Goal: Task Accomplishment & Management: Manage account settings

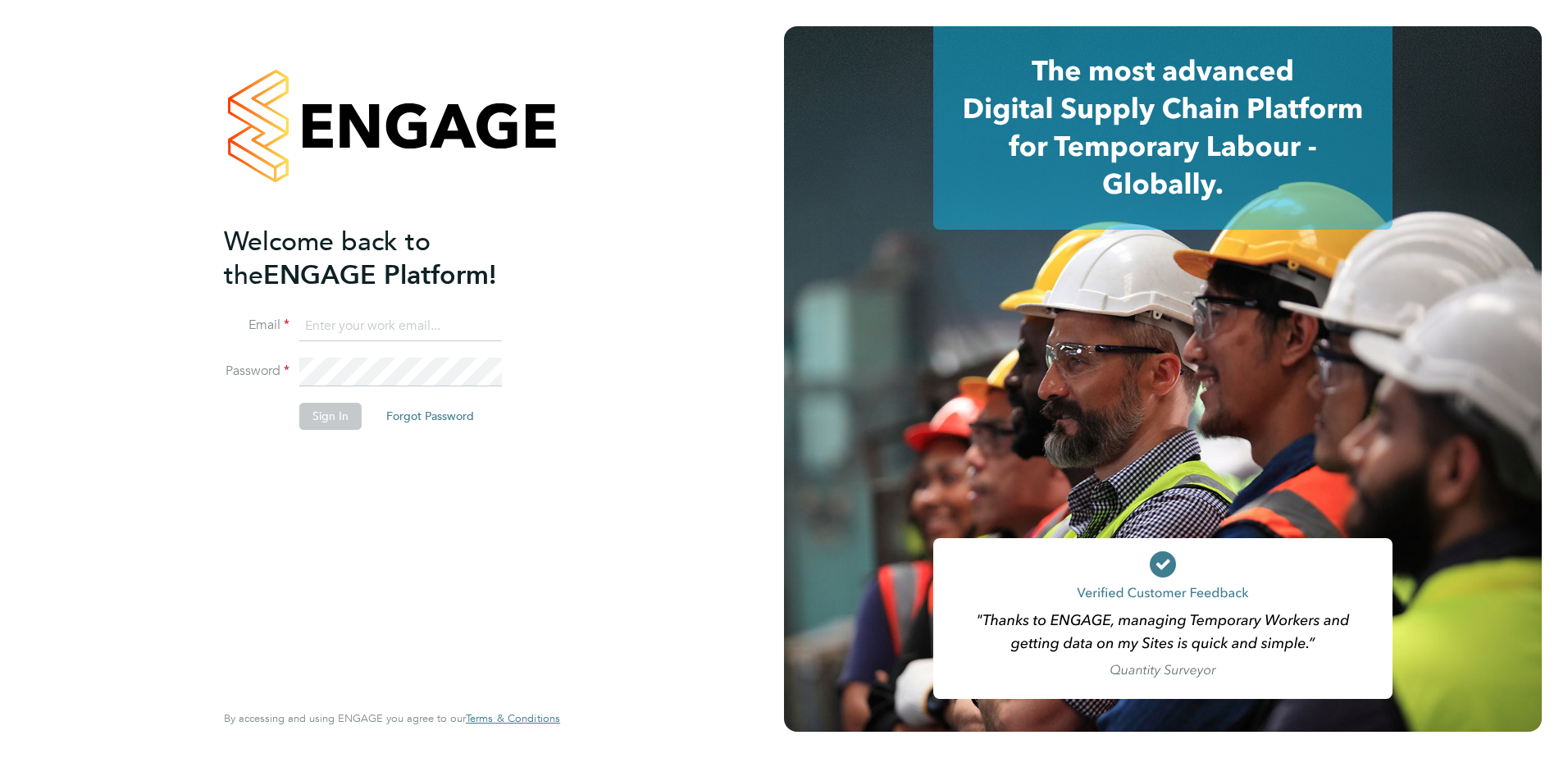
type input "[PERSON_NAME][EMAIL_ADDRESS][PERSON_NAME][DOMAIN_NAME]"
drag, startPoint x: 283, startPoint y: 415, endPoint x: 335, endPoint y: 432, distance: 54.7
click at [293, 415] on li "Sign In Forgot Password" at bounding box center [384, 424] width 320 height 43
click at [335, 431] on li "Sign In Forgot Password" at bounding box center [384, 424] width 320 height 43
click at [331, 424] on button "Sign In" at bounding box center [330, 415] width 62 height 26
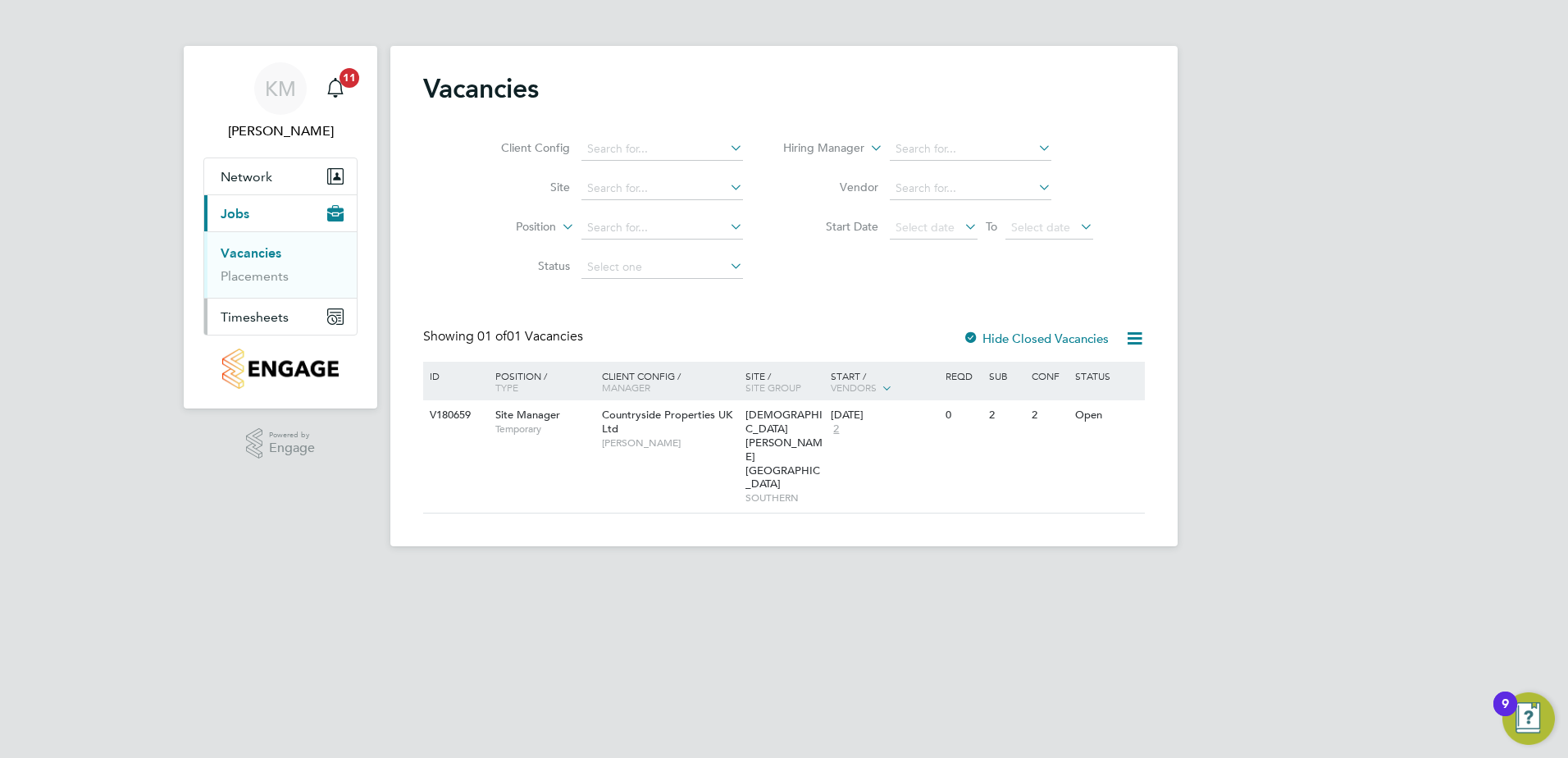
click at [276, 317] on span "Timesheets" at bounding box center [255, 317] width 68 height 15
click at [261, 291] on link "Timesheets" at bounding box center [255, 289] width 68 height 15
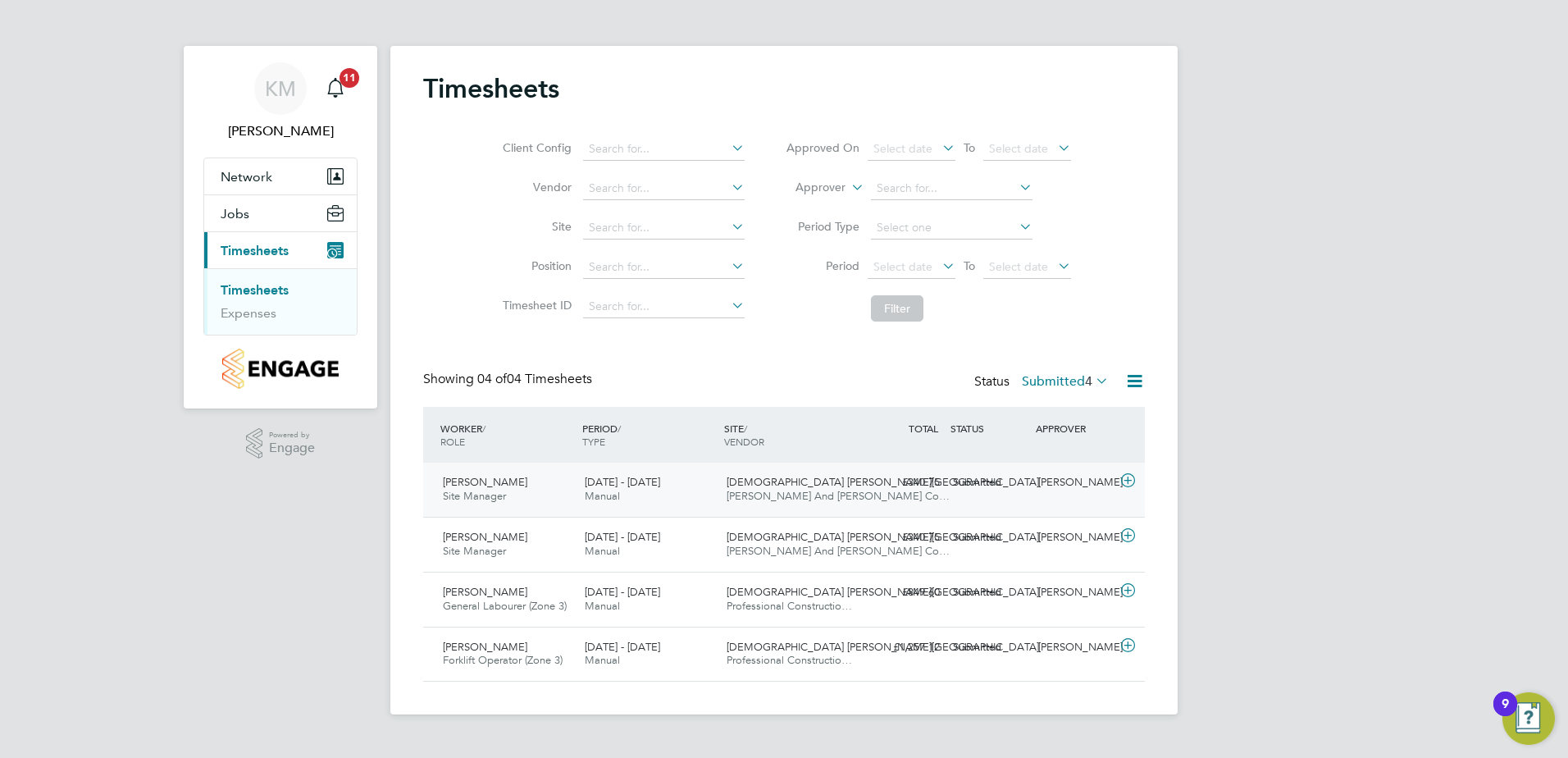
click at [1128, 481] on icon at bounding box center [1127, 481] width 20 height 14
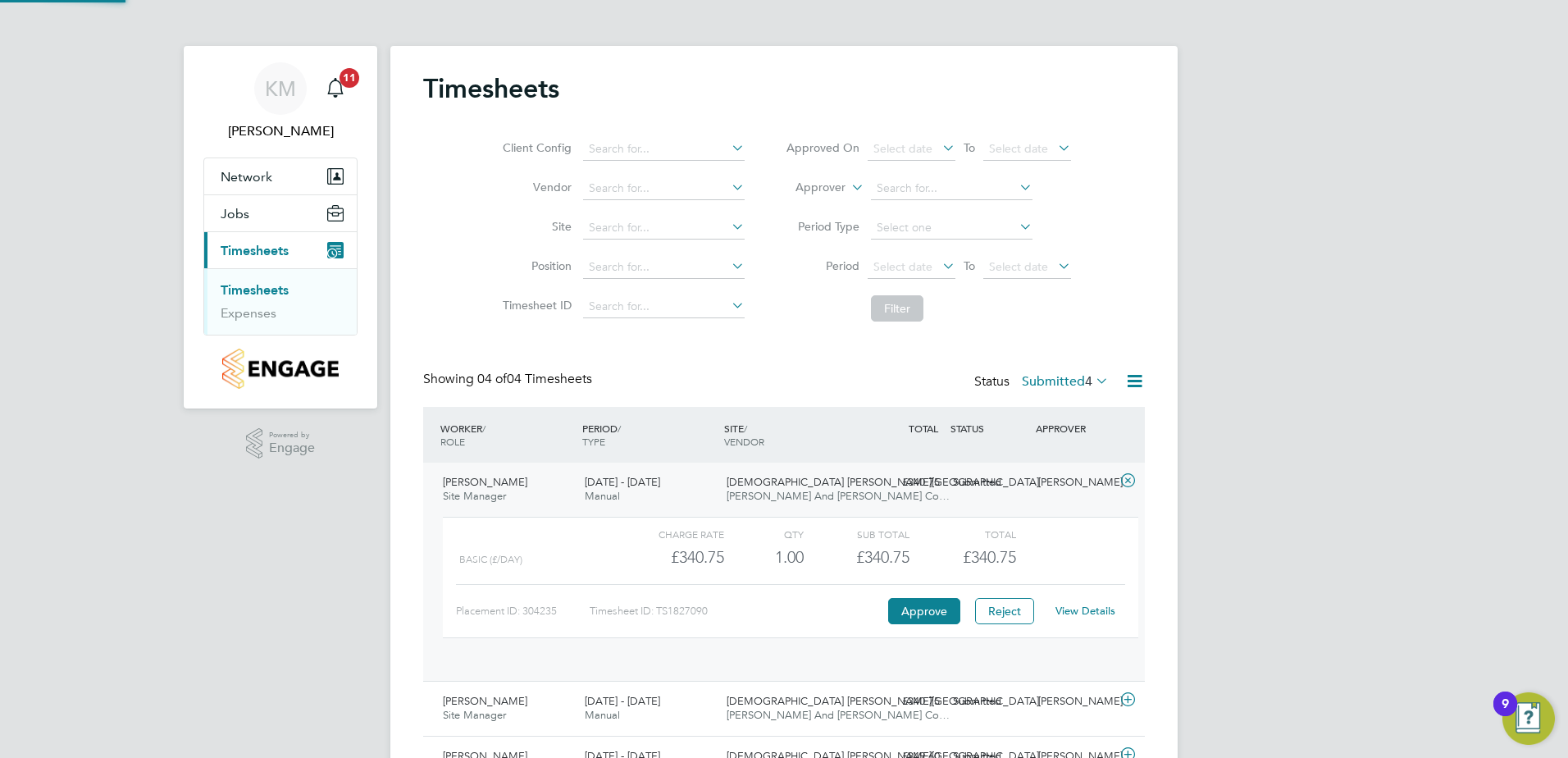
scroll to position [28, 160]
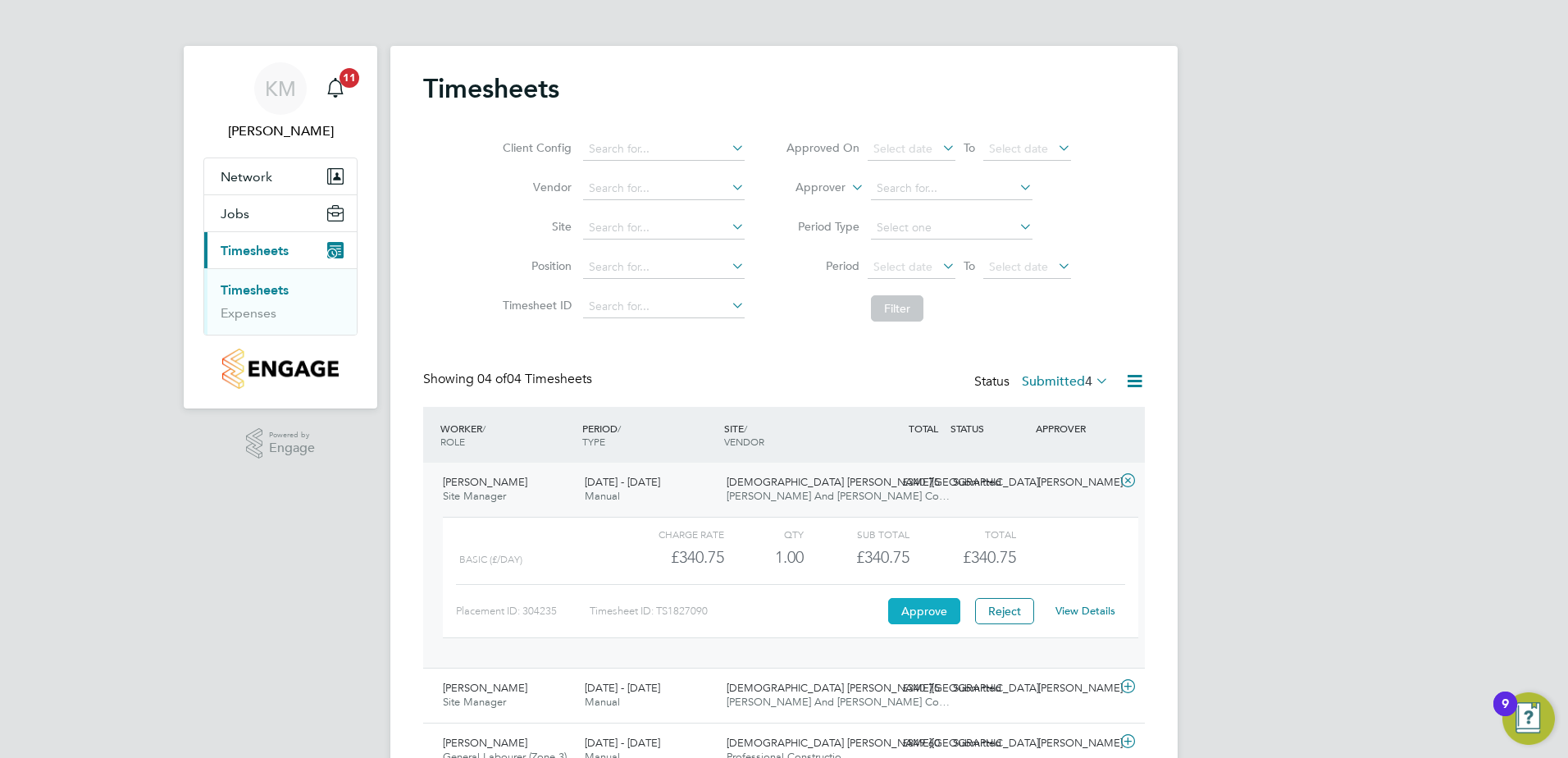
click at [919, 602] on button "Approve" at bounding box center [924, 610] width 73 height 26
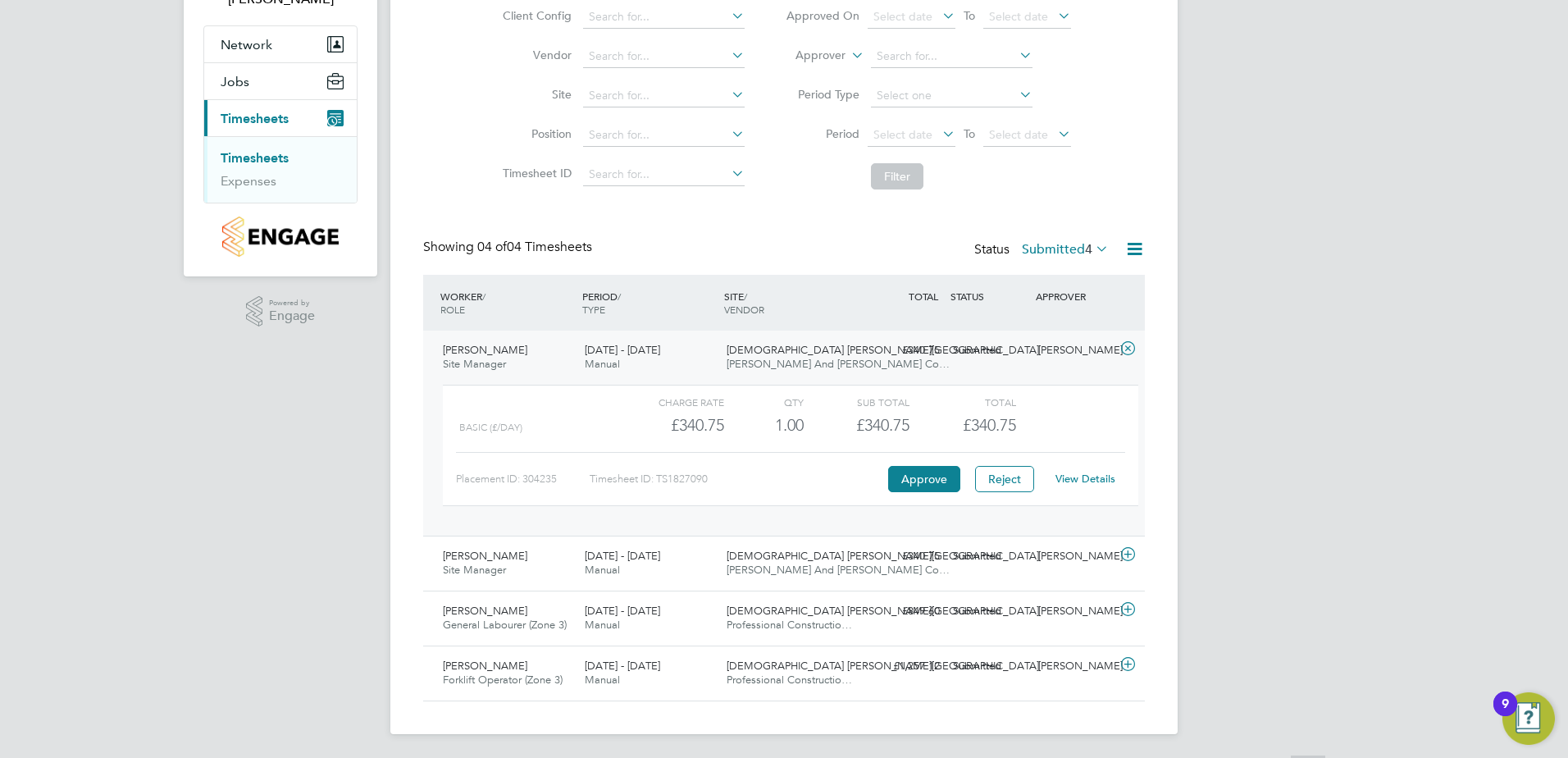
scroll to position [135, 0]
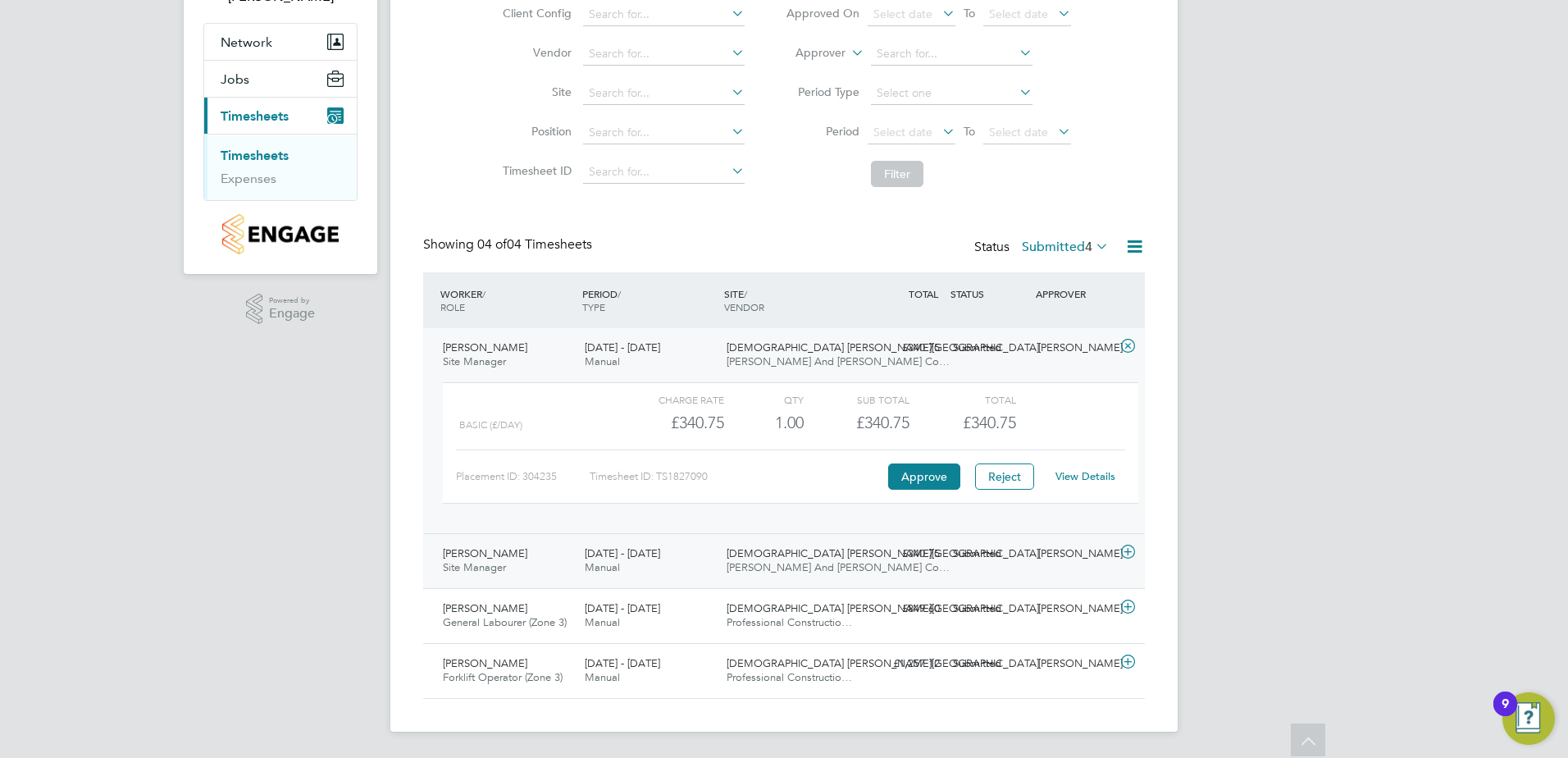
click at [1128, 555] on icon at bounding box center [1127, 552] width 20 height 14
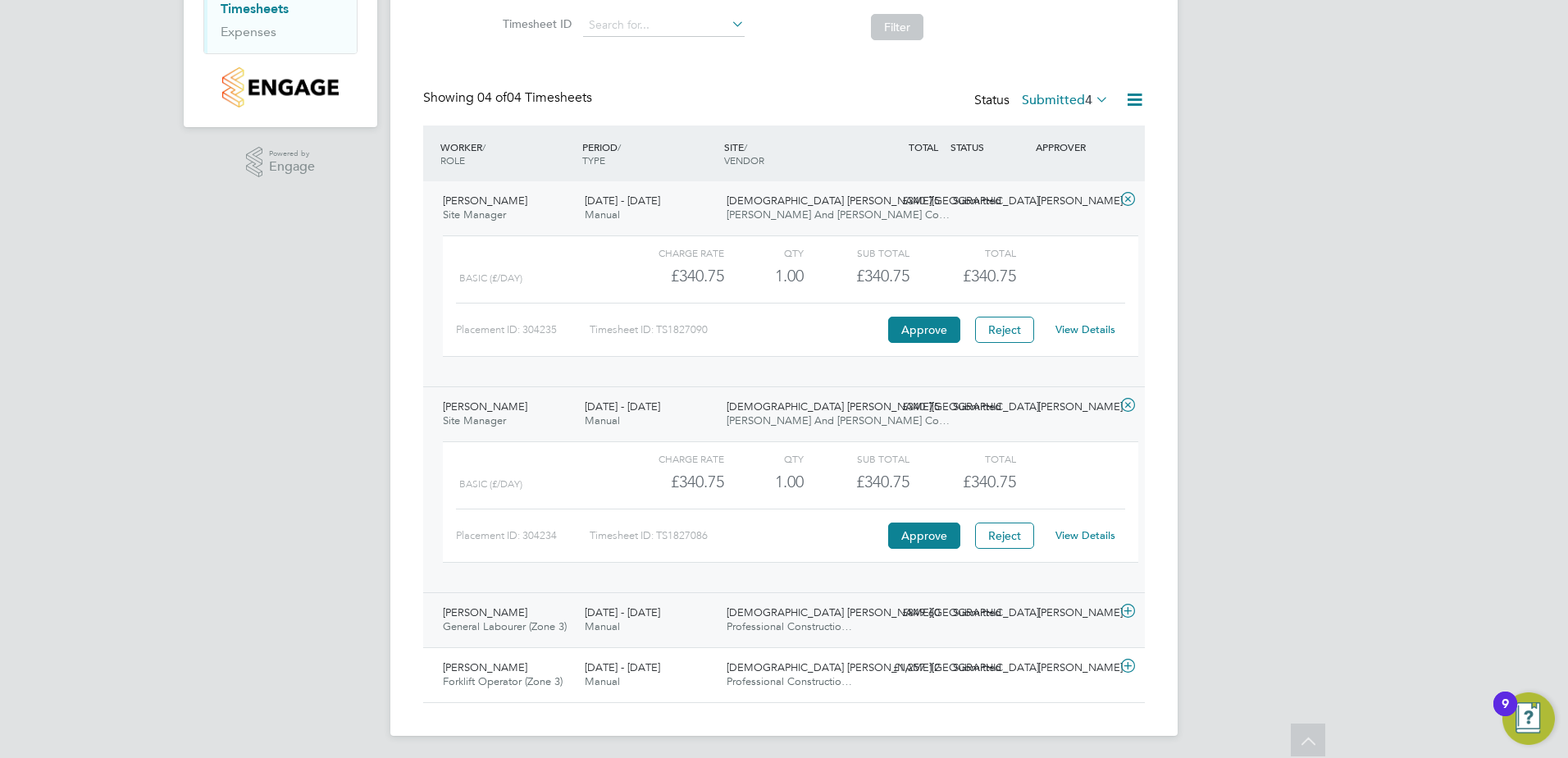
scroll to position [286, 0]
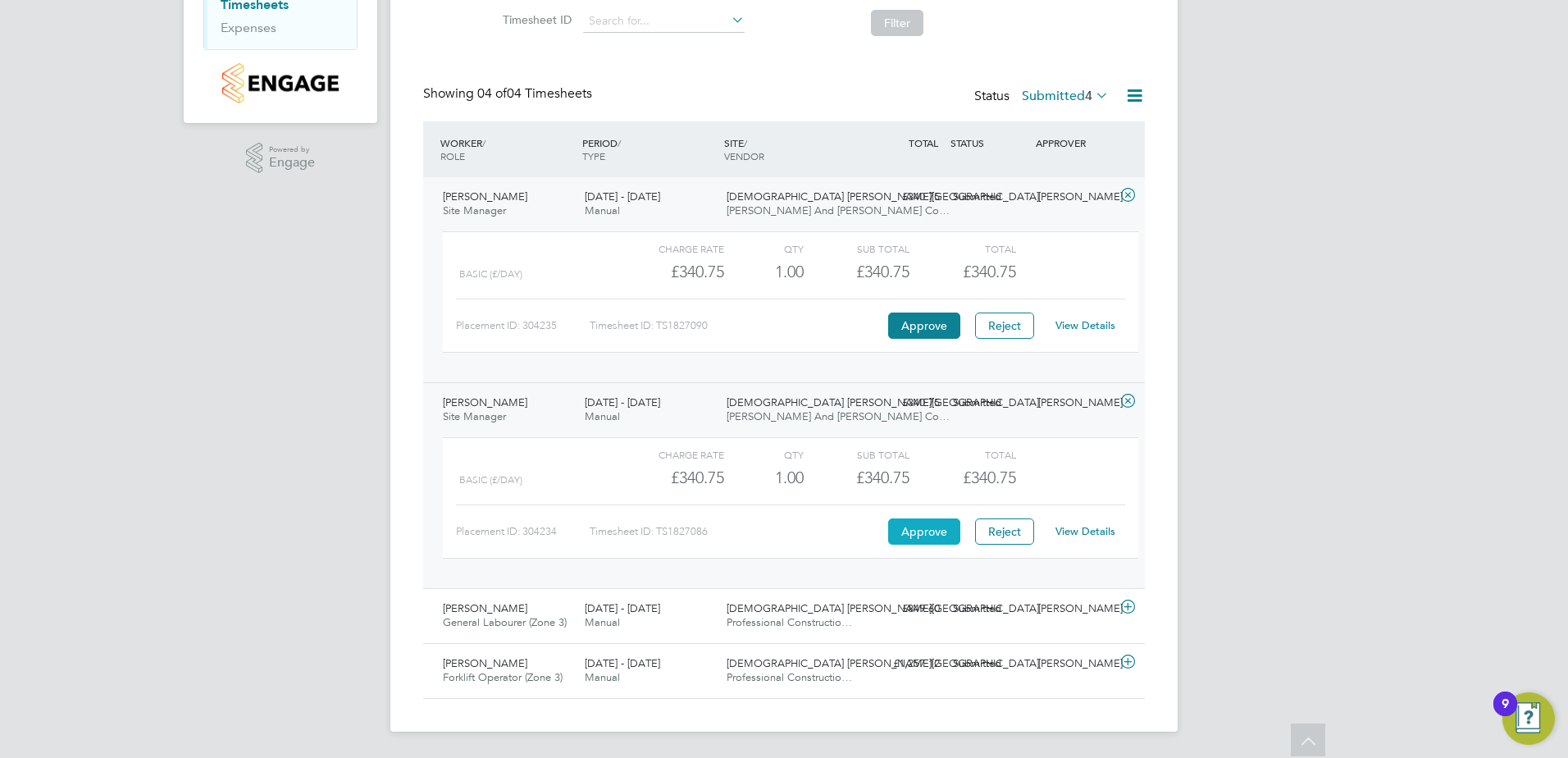
click at [927, 527] on button "Approve" at bounding box center [924, 531] width 73 height 26
click at [1128, 606] on icon at bounding box center [1127, 607] width 20 height 14
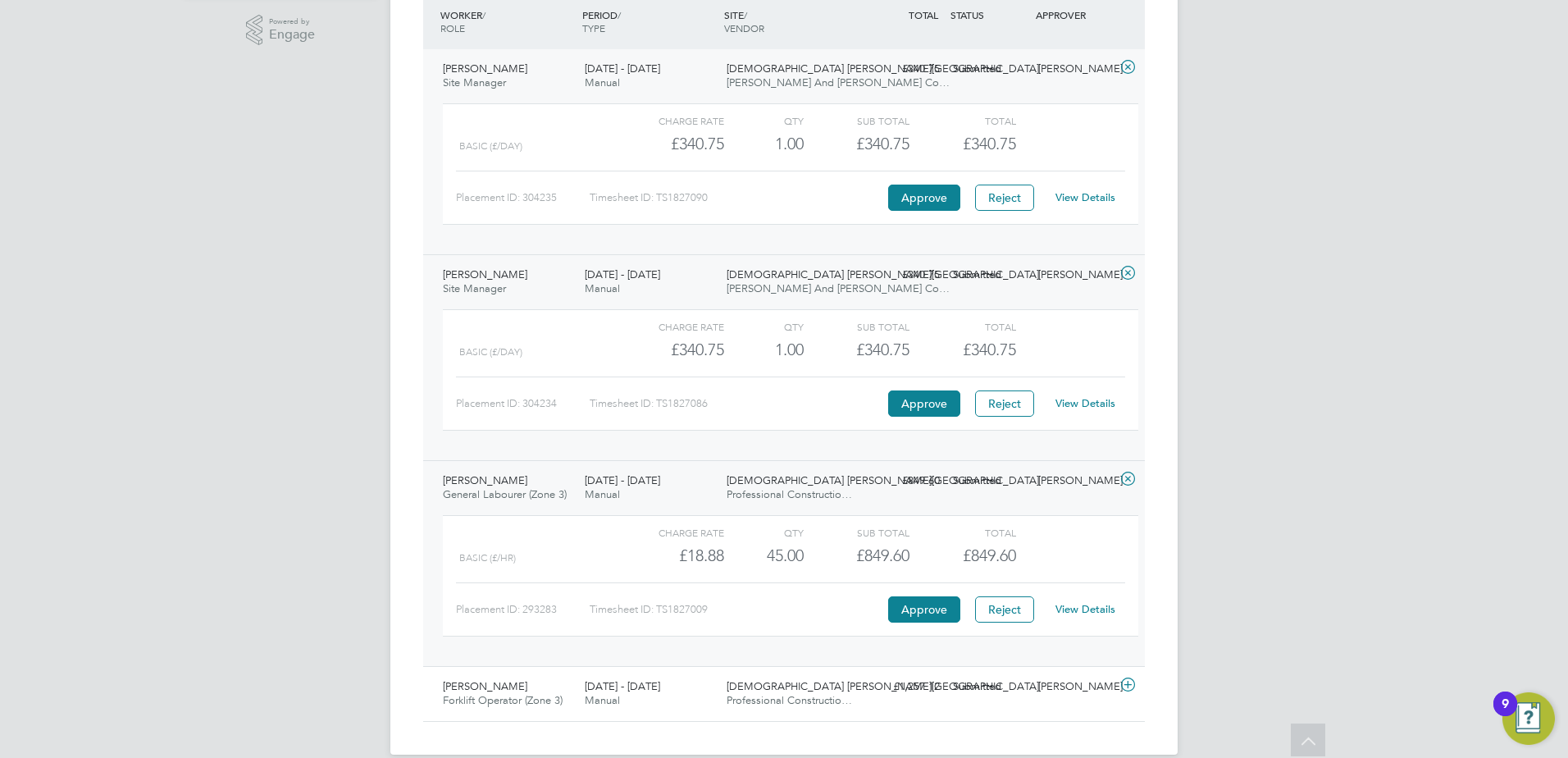
scroll to position [437, 0]
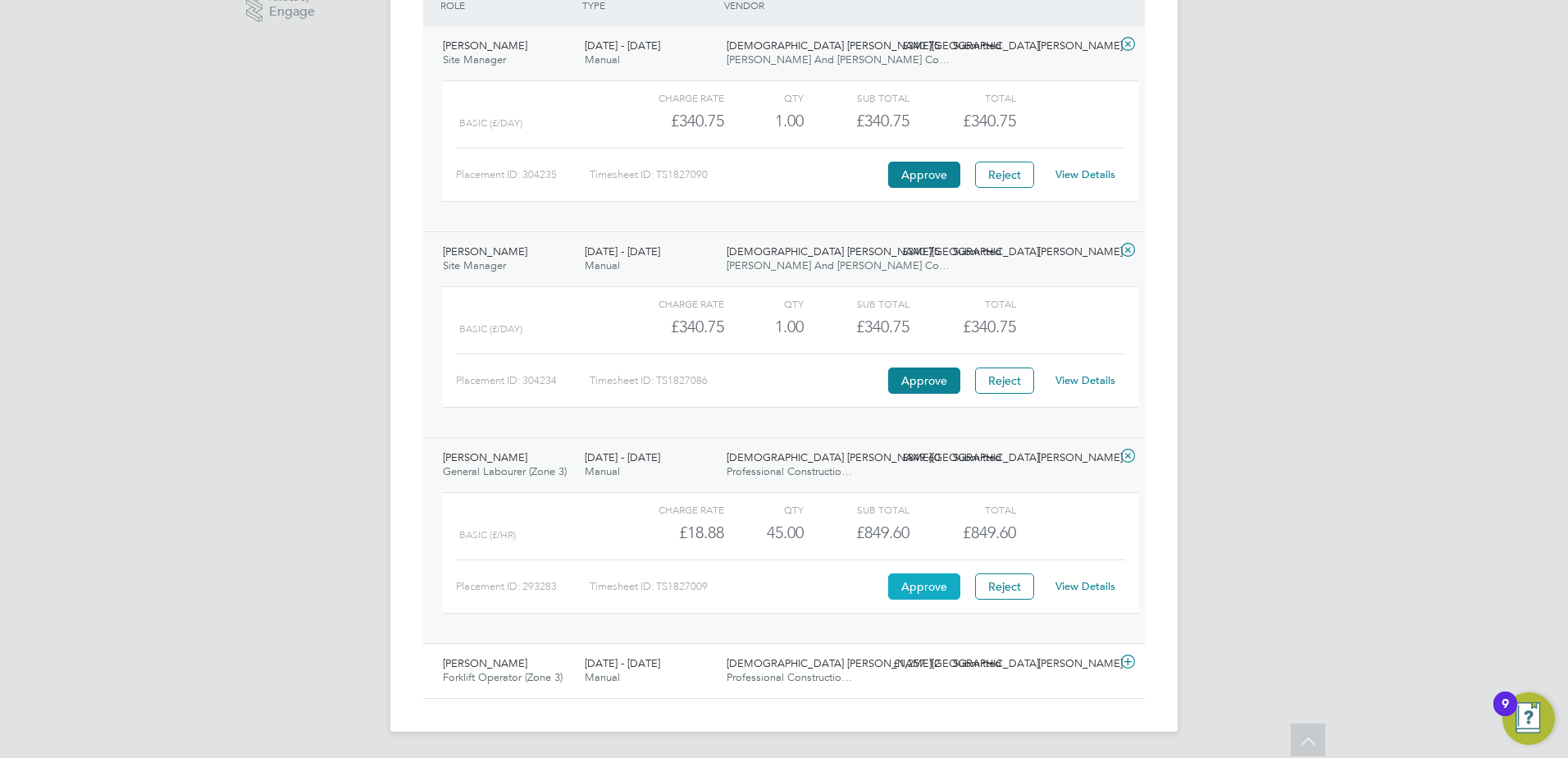
click at [907, 589] on button "Approve" at bounding box center [924, 586] width 73 height 26
click at [1127, 666] on icon at bounding box center [1127, 662] width 20 height 14
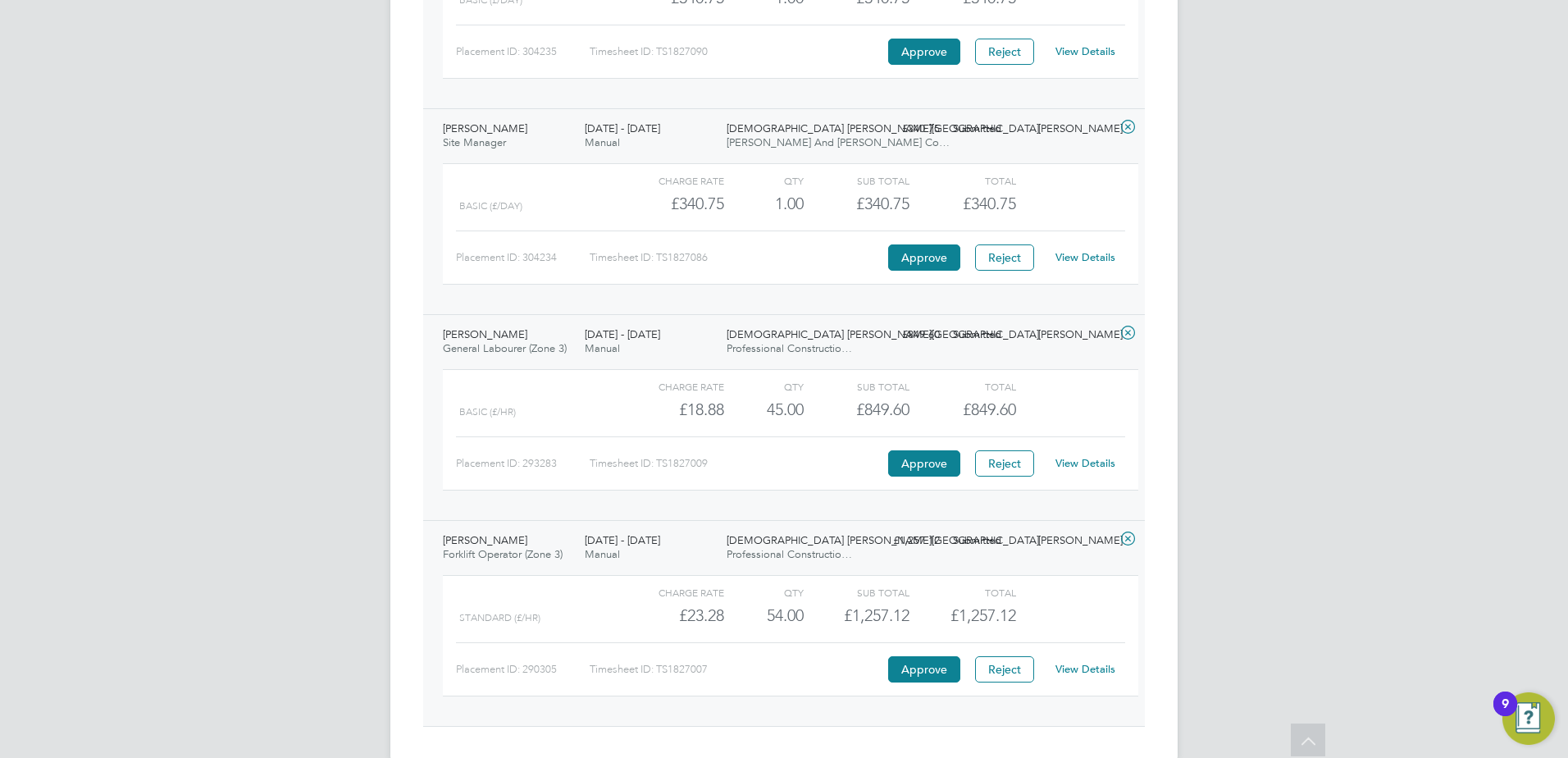
scroll to position [587, 0]
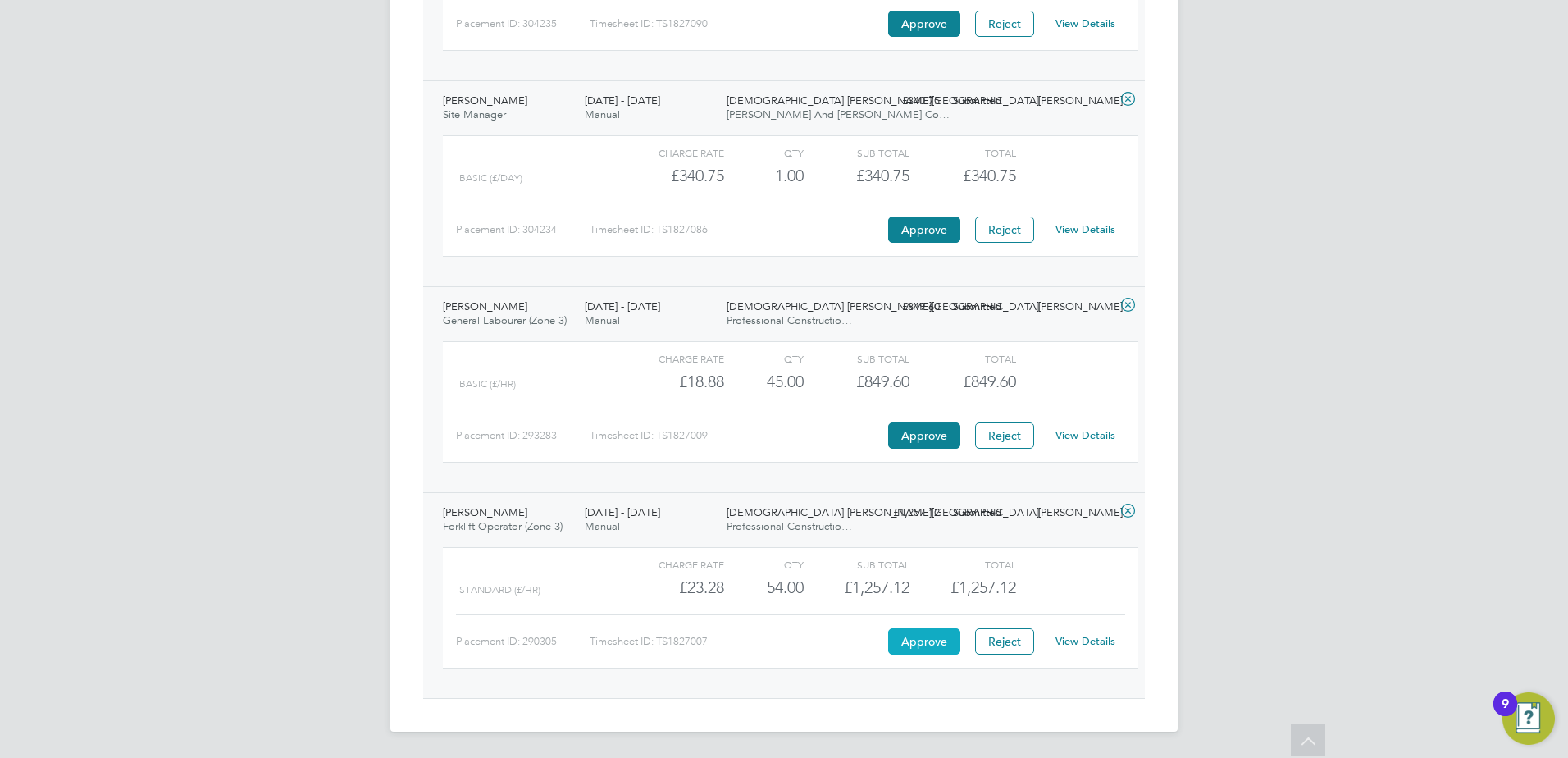
click at [944, 641] on button "Approve" at bounding box center [924, 641] width 73 height 26
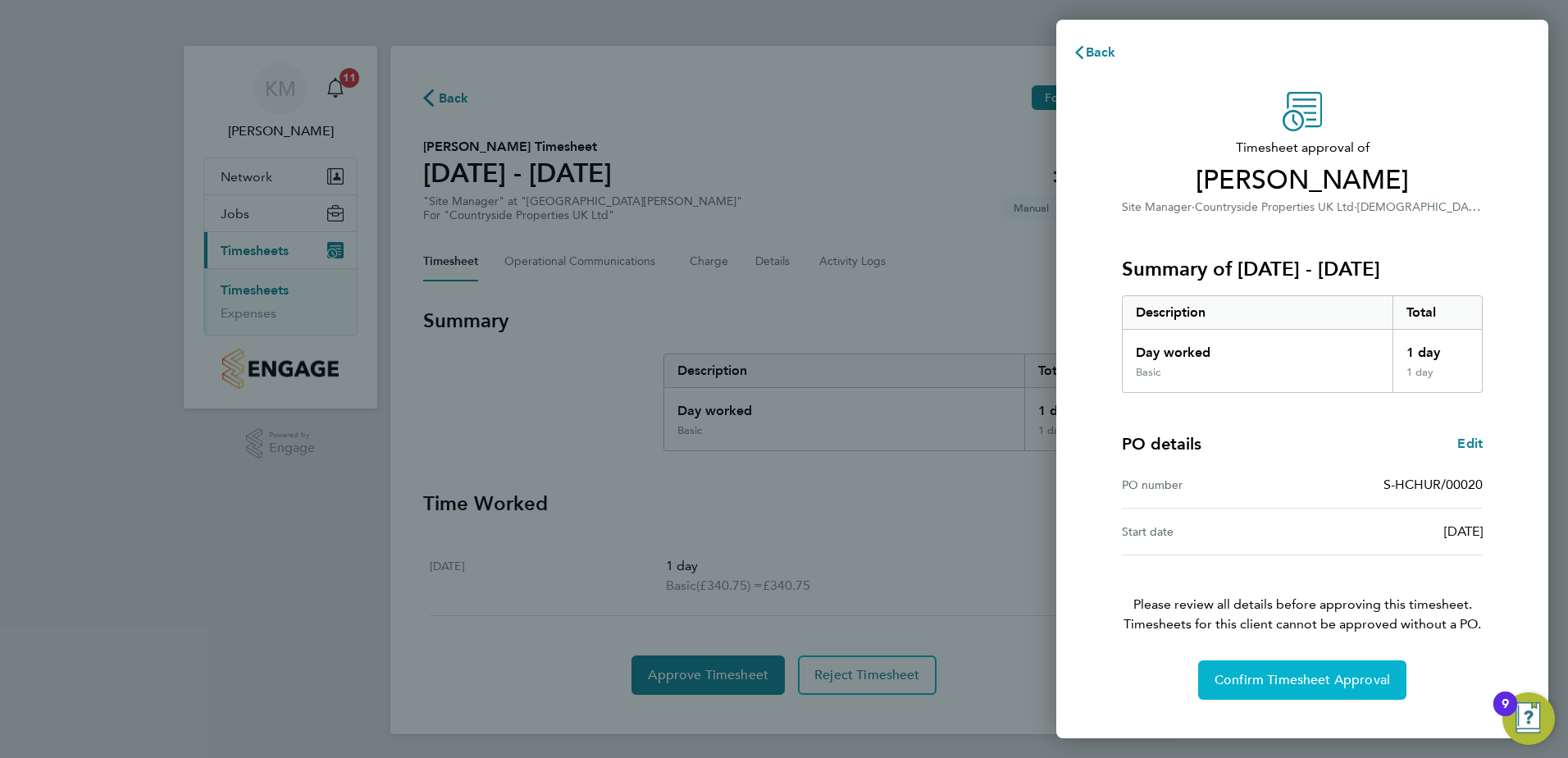
click at [1272, 679] on span "Confirm Timesheet Approval" at bounding box center [1302, 680] width 175 height 16
click at [1312, 685] on span "Confirm Timesheet Approval" at bounding box center [1302, 680] width 175 height 16
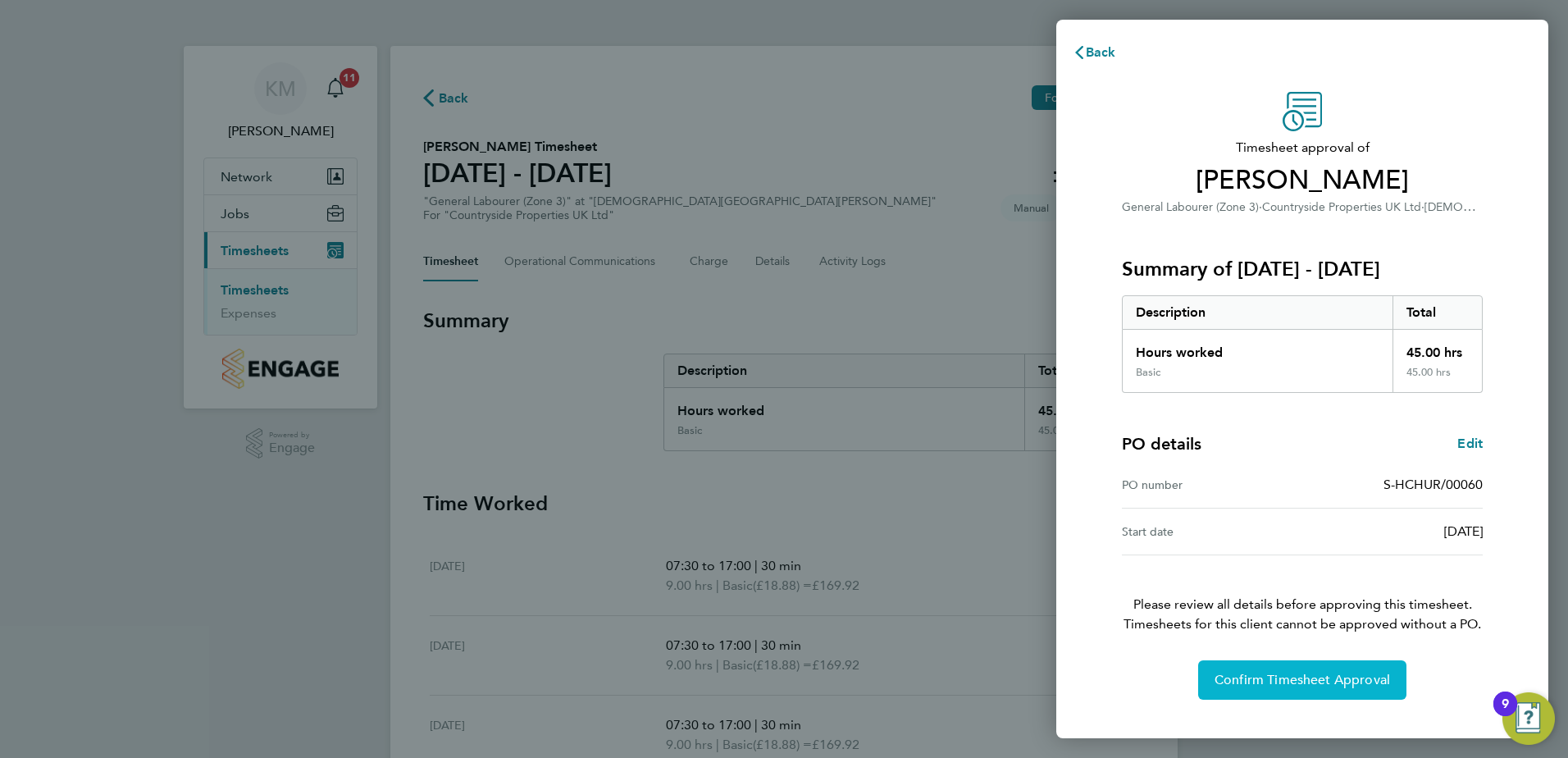
click at [1250, 674] on span "Confirm Timesheet Approval" at bounding box center [1302, 680] width 175 height 16
click at [1309, 686] on span "Confirm Timesheet Approval" at bounding box center [1302, 680] width 175 height 16
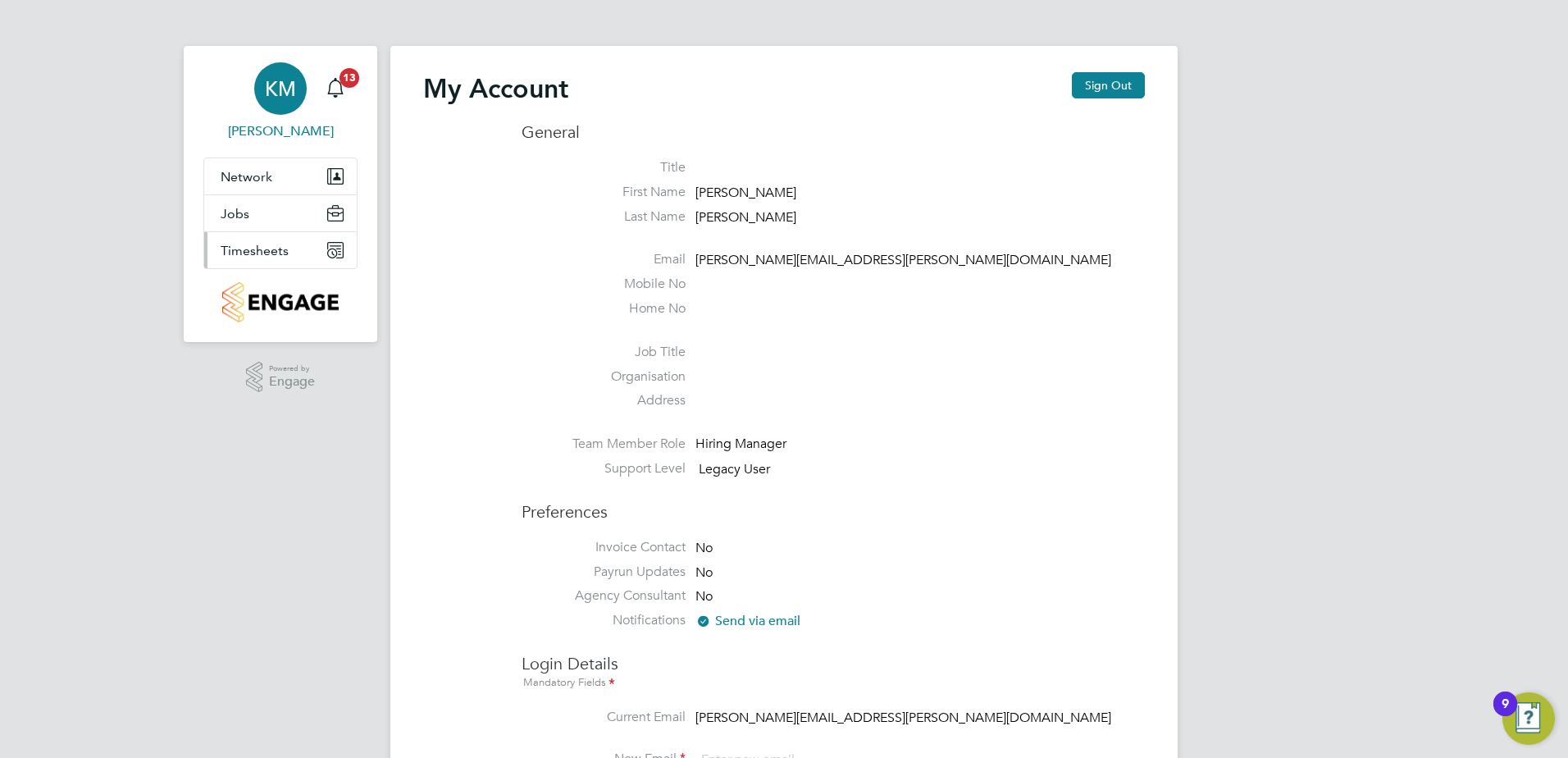
type input "[PERSON_NAME][EMAIL_ADDRESS][PERSON_NAME][DOMAIN_NAME]"
click at [314, 249] on button "Timesheets" at bounding box center [281, 250] width 153 height 36
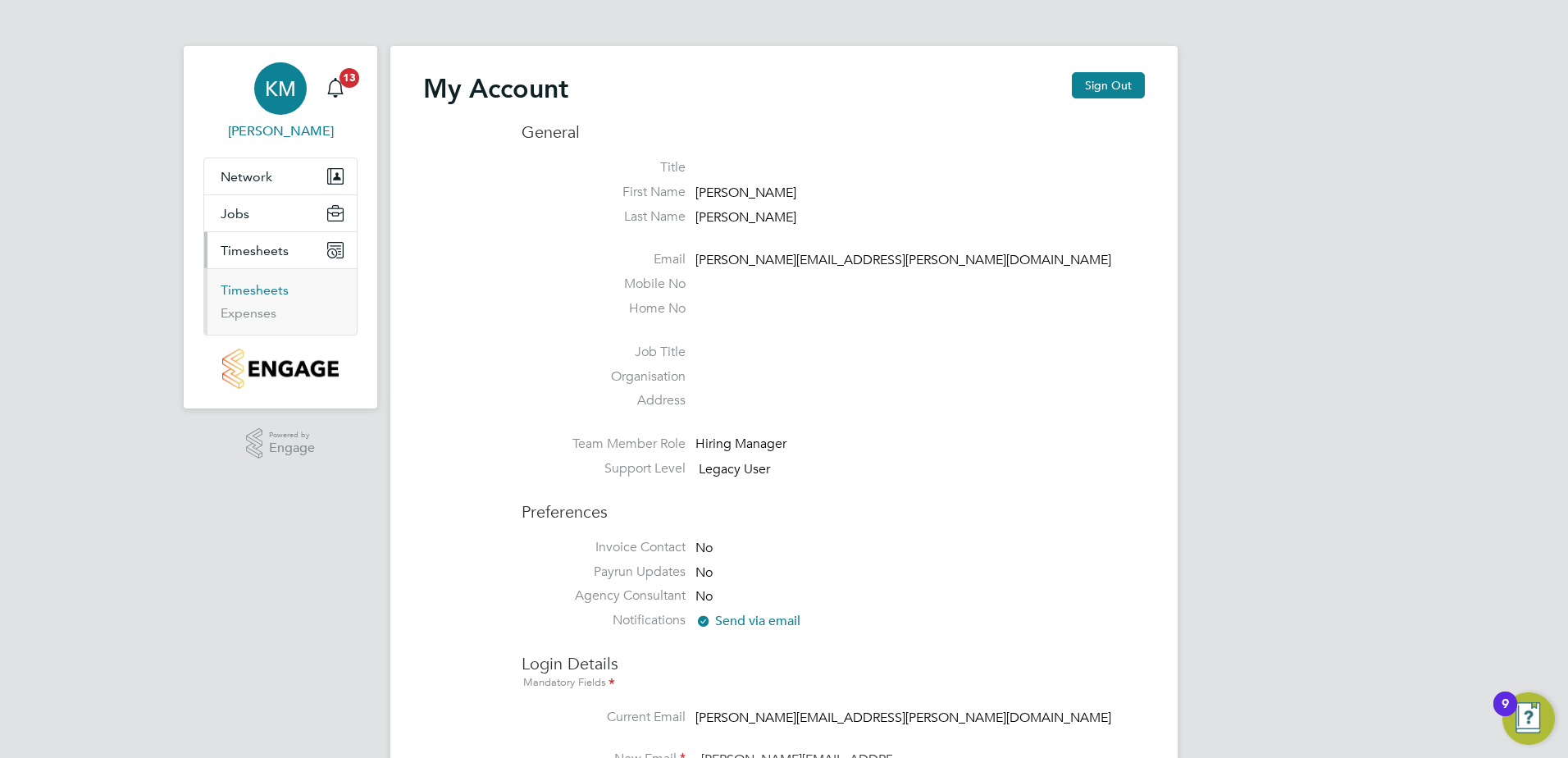
click at [270, 291] on link "Timesheets" at bounding box center [255, 289] width 68 height 15
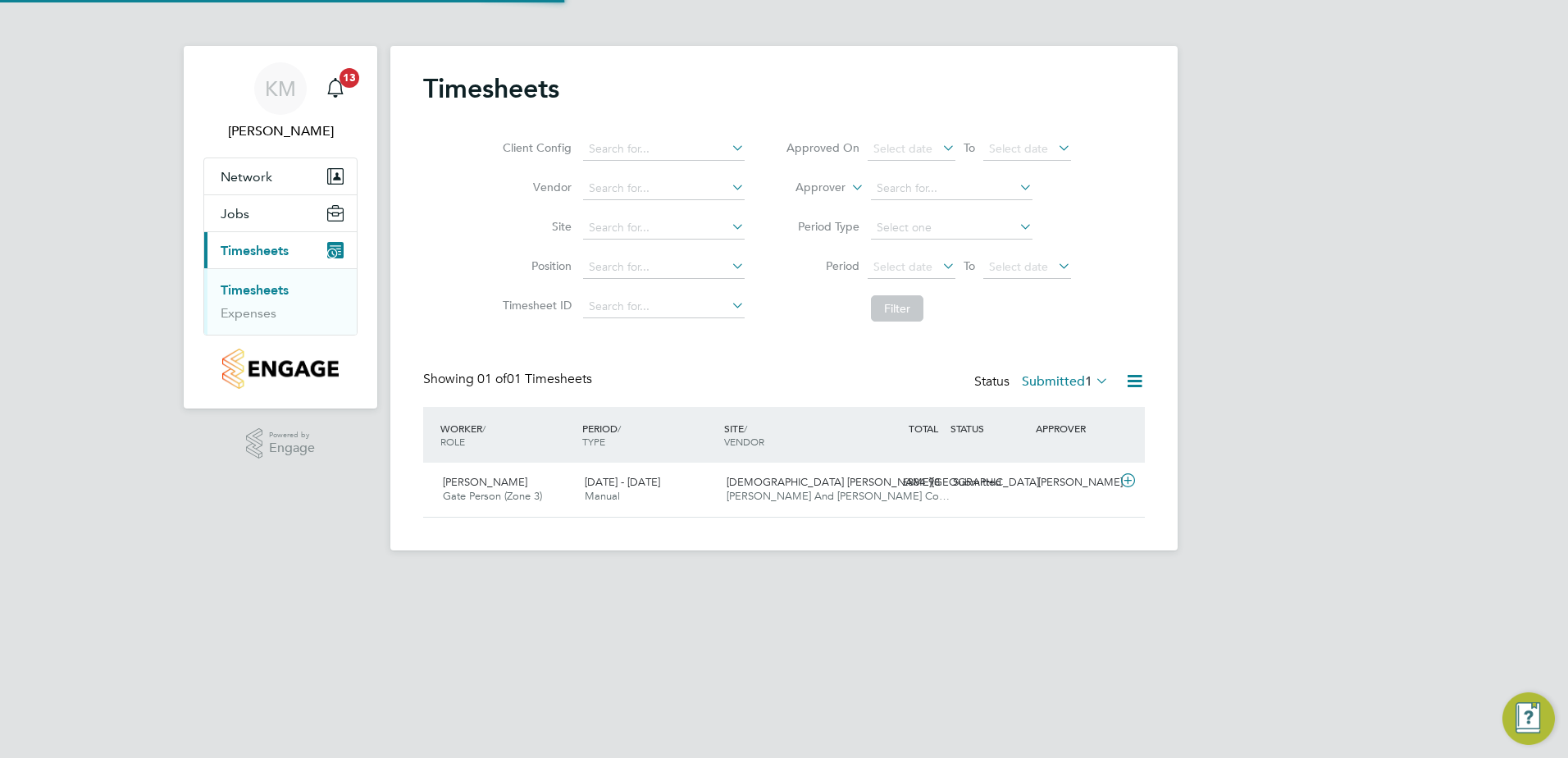
scroll to position [42, 142]
click at [554, 500] on div "[PERSON_NAME] Gate Person (Zone 3) [DATE] - [DATE]" at bounding box center [507, 489] width 142 height 41
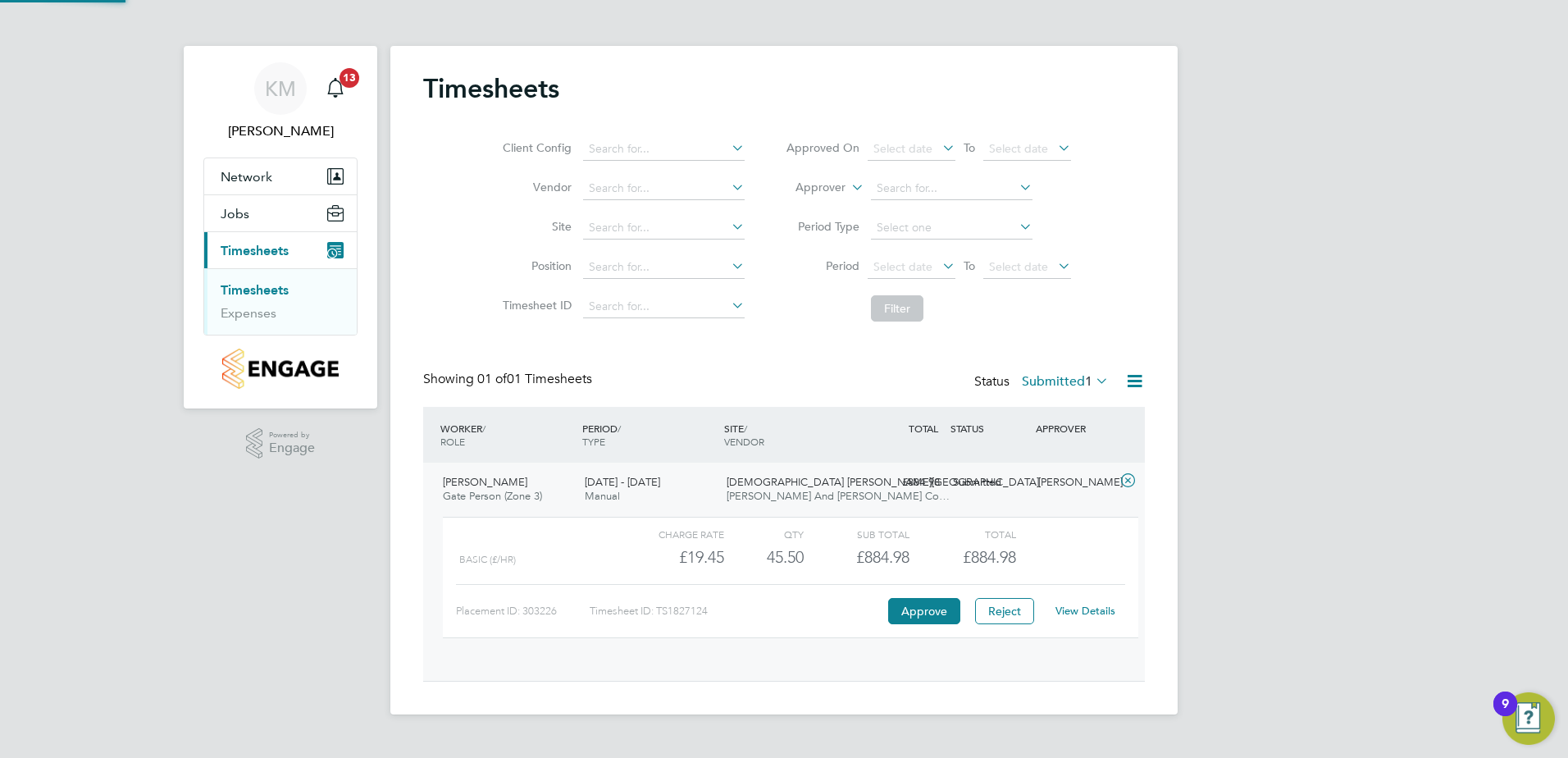
scroll to position [28, 160]
click at [931, 611] on button "Approve" at bounding box center [924, 610] width 73 height 26
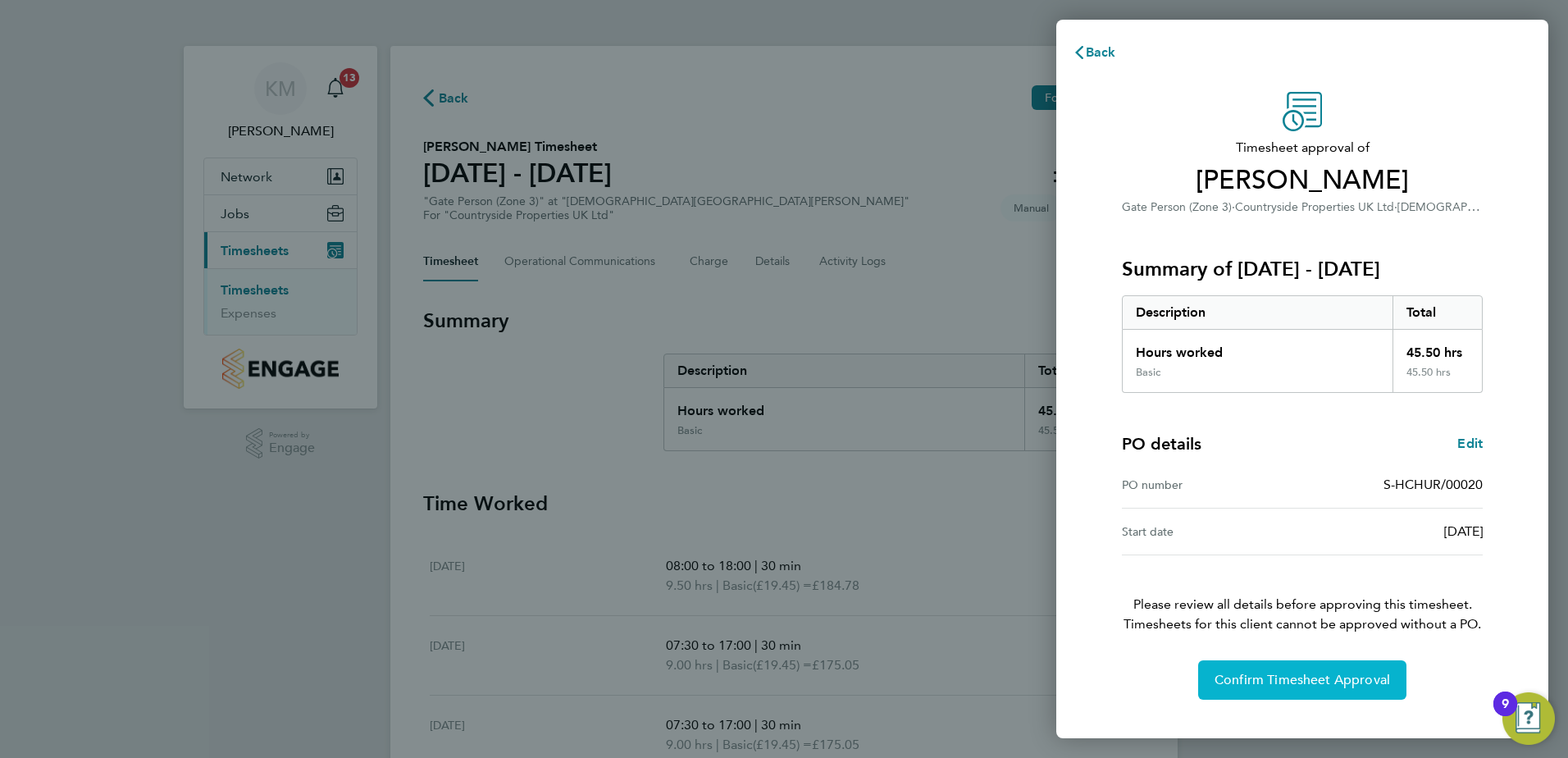
click at [1297, 691] on button "Confirm Timesheet Approval" at bounding box center [1302, 680] width 208 height 40
